Goal: Information Seeking & Learning: Learn about a topic

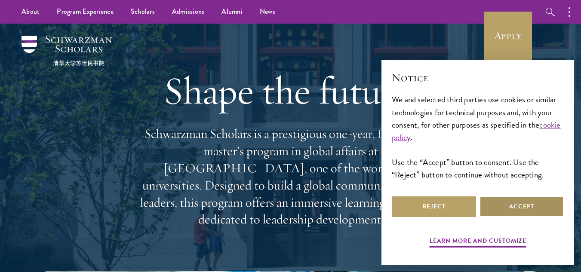
click at [516, 203] on button "Accept" at bounding box center [521, 206] width 84 height 21
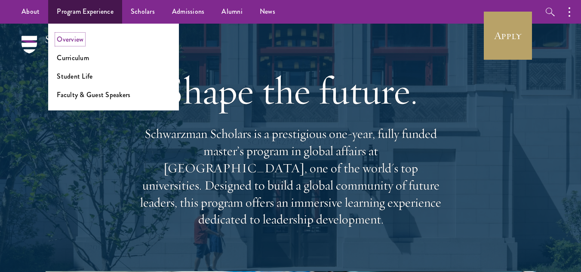
click at [80, 39] on link "Overview" at bounding box center [70, 39] width 27 height 10
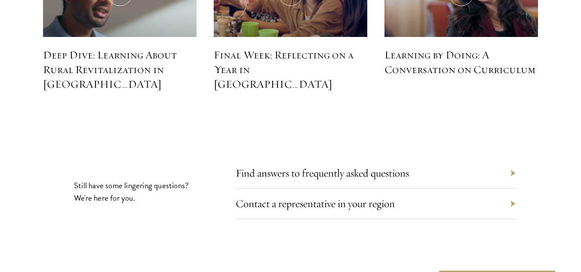
scroll to position [3856, 0]
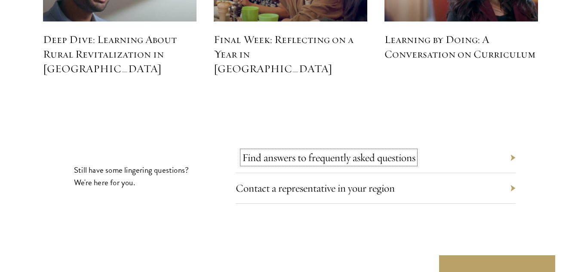
click at [386, 151] on link "Find answers to frequently asked questions" at bounding box center [328, 157] width 173 height 13
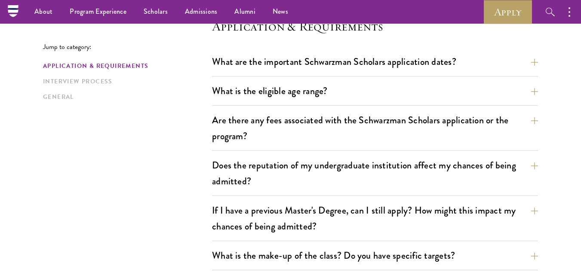
scroll to position [233, 0]
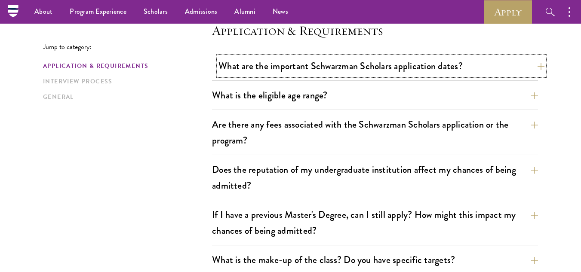
click at [537, 68] on button "What are the important Schwarzman Scholars application dates?" at bounding box center [381, 65] width 326 height 19
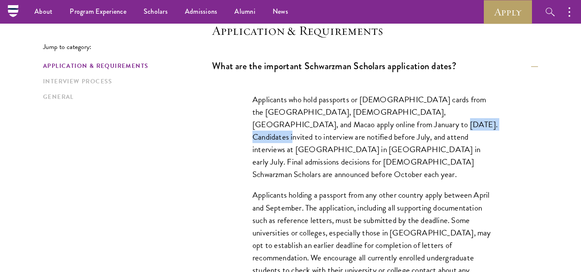
drag, startPoint x: 362, startPoint y: 126, endPoint x: 426, endPoint y: 126, distance: 64.1
click at [426, 126] on p "Applicants who hold passports or permanent resident cards from the Chinese main…" at bounding box center [374, 136] width 245 height 87
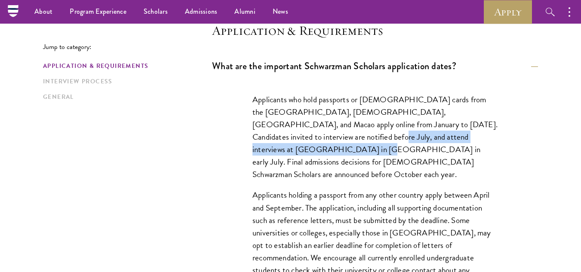
drag, startPoint x: 307, startPoint y: 140, endPoint x: 484, endPoint y: 137, distance: 176.7
click at [484, 137] on p "Applicants who hold passports or permanent resident cards from the Chinese main…" at bounding box center [374, 136] width 245 height 87
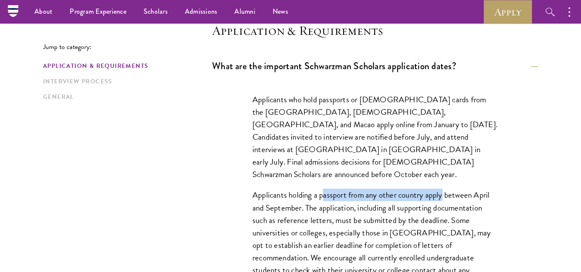
drag, startPoint x: 322, startPoint y: 183, endPoint x: 444, endPoint y: 179, distance: 121.7
click at [444, 189] on p "Applicants holding a passport from any other country apply between April and Se…" at bounding box center [374, 258] width 245 height 138
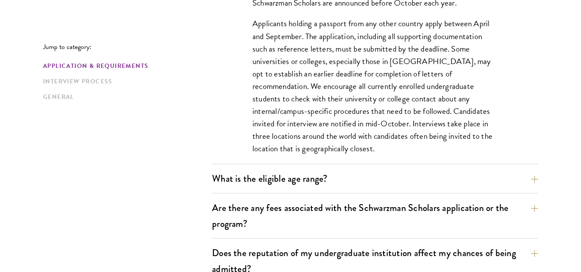
scroll to position [409, 0]
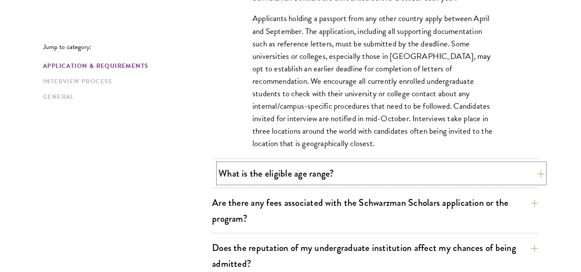
click at [327, 169] on button "What is the eligible age range?" at bounding box center [381, 173] width 326 height 19
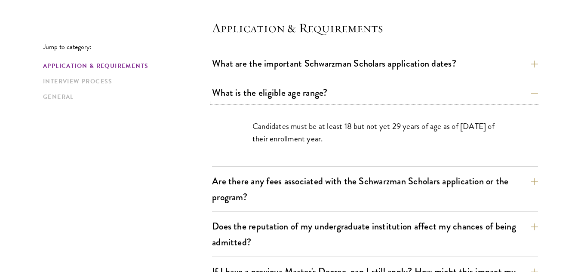
scroll to position [240, 0]
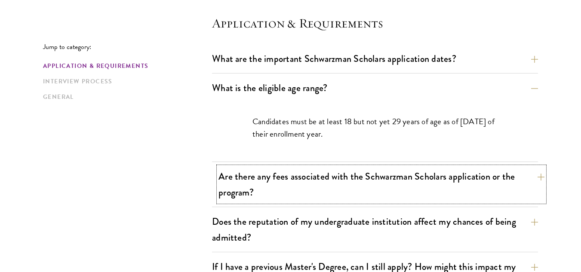
click at [470, 177] on button "Are there any fees associated with the Schwarzman Scholars application or the p…" at bounding box center [381, 184] width 326 height 35
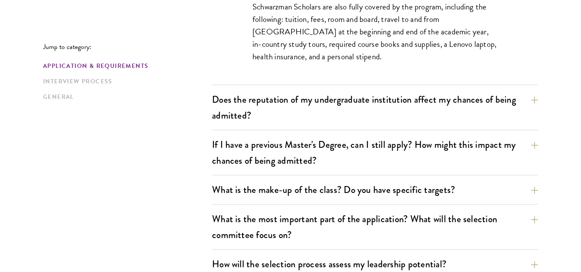
scroll to position [489, 0]
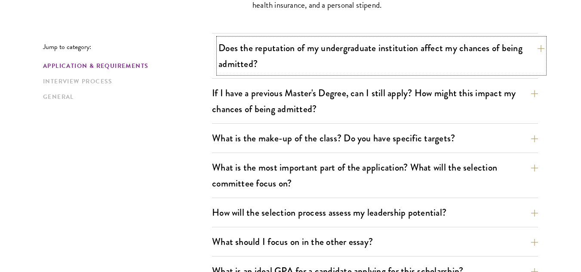
click at [443, 48] on button "Does the reputation of my undergraduate institution affect my chances of being …" at bounding box center [381, 55] width 326 height 35
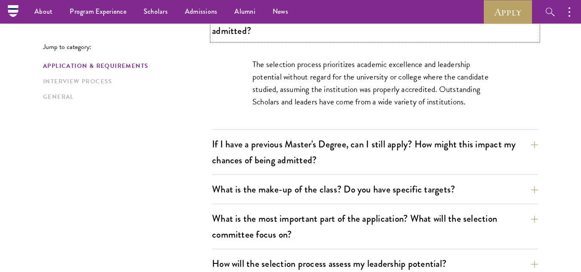
scroll to position [369, 0]
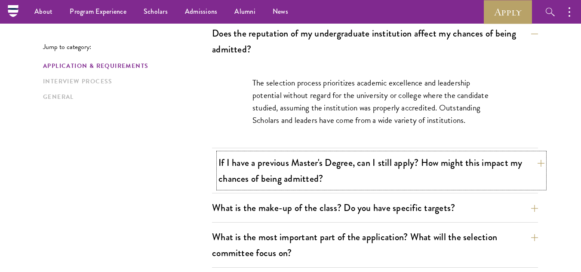
click at [410, 163] on button "If I have a previous Master's Degree, can I still apply? How might this impact …" at bounding box center [381, 170] width 326 height 35
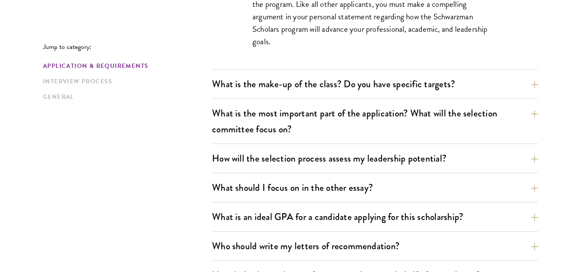
scroll to position [522, 0]
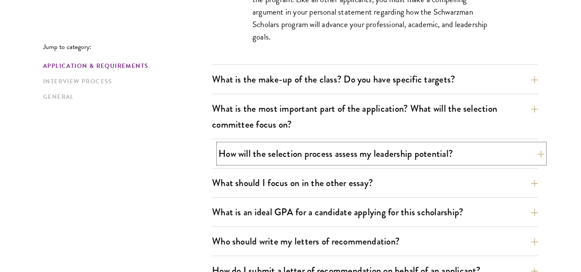
click at [402, 151] on button "How will the selection process assess my leadership potential?" at bounding box center [381, 153] width 326 height 19
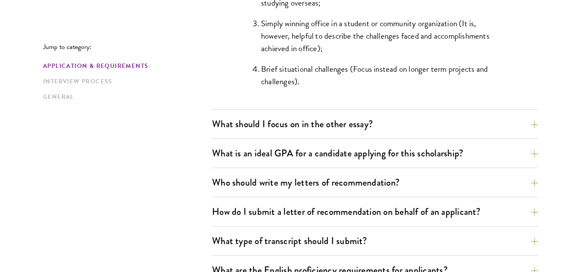
scroll to position [993, 0]
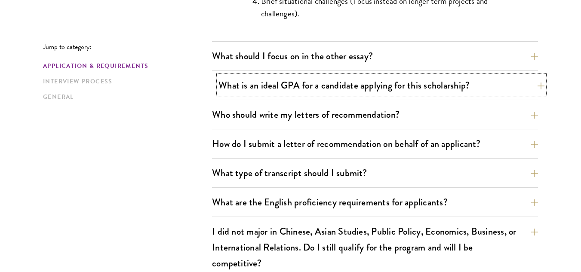
click at [419, 87] on button "What is an ideal GPA for a candidate applying for this scholarship?" at bounding box center [381, 85] width 326 height 19
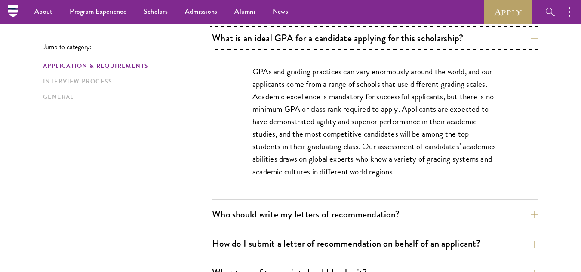
scroll to position [573, 0]
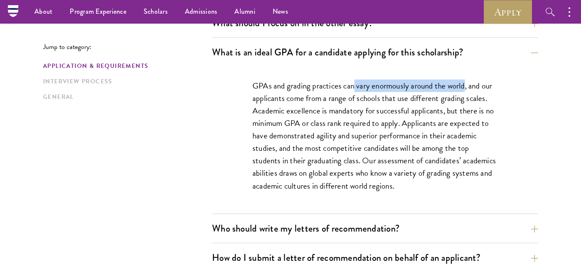
drag, startPoint x: 354, startPoint y: 86, endPoint x: 467, endPoint y: 87, distance: 112.6
click at [467, 87] on p "GPAs and grading practices can vary enormously around the world, and our applic…" at bounding box center [374, 136] width 245 height 113
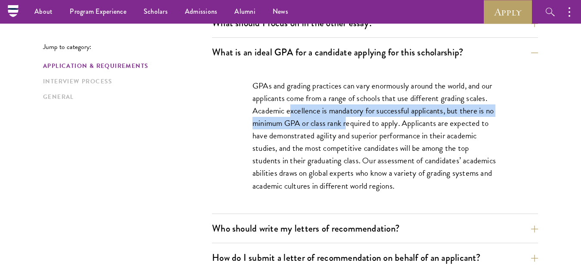
drag, startPoint x: 292, startPoint y: 113, endPoint x: 347, endPoint y: 120, distance: 56.0
click at [347, 120] on p "GPAs and grading practices can vary enormously around the world, and our applic…" at bounding box center [374, 136] width 245 height 113
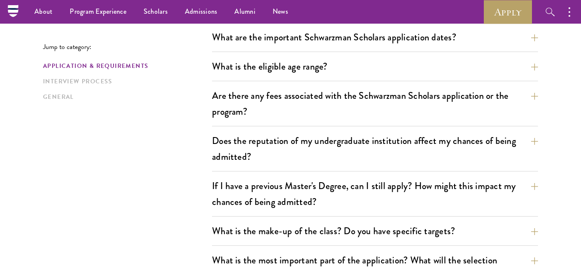
scroll to position [0, 0]
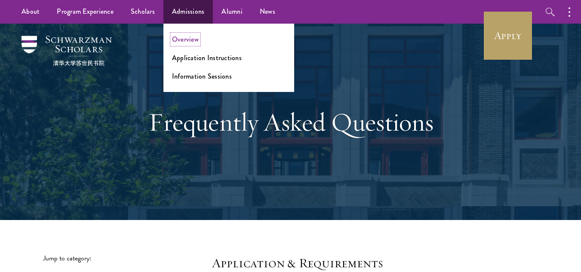
click at [187, 41] on link "Overview" at bounding box center [185, 39] width 27 height 10
